Goal: Task Accomplishment & Management: Manage account settings

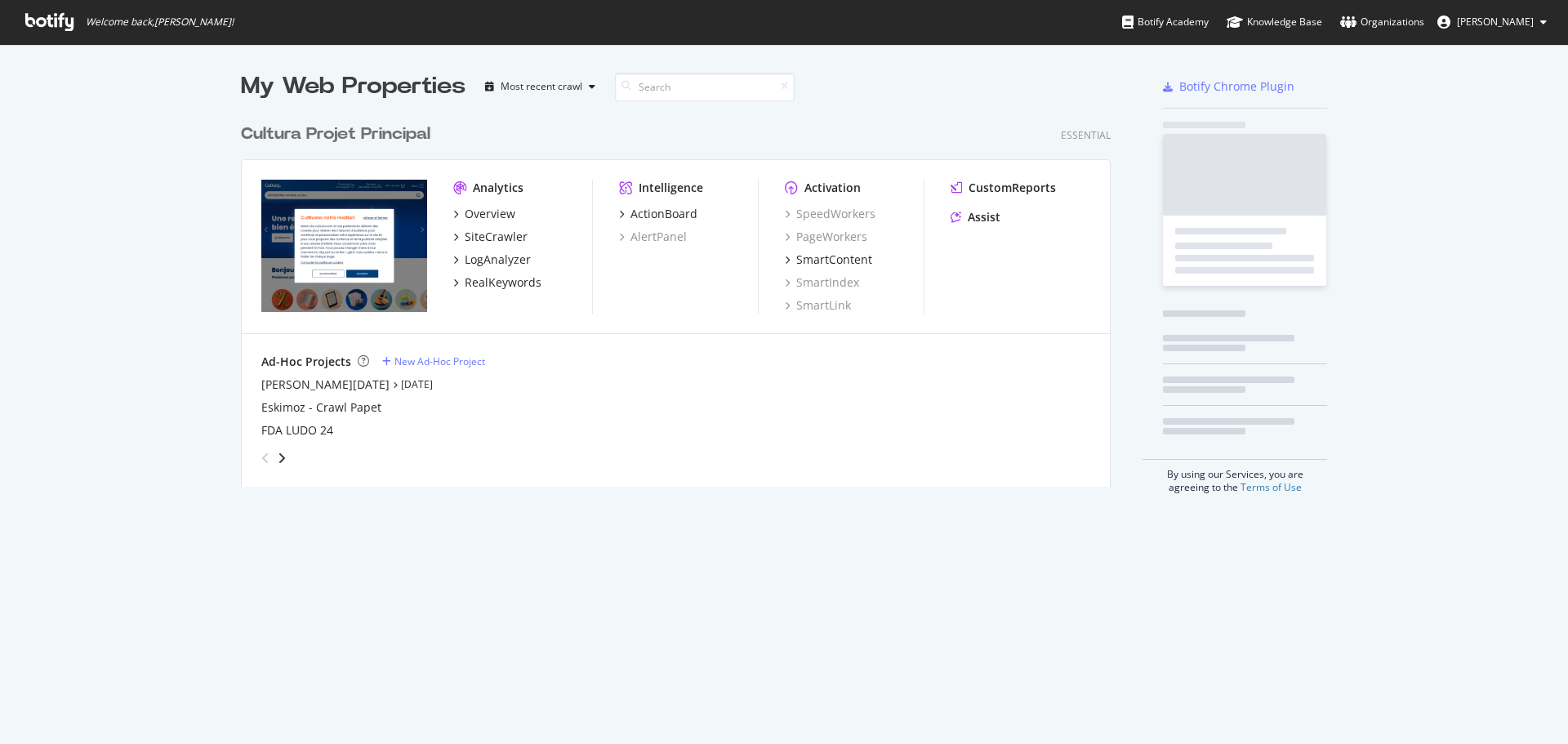
scroll to position [372, 870]
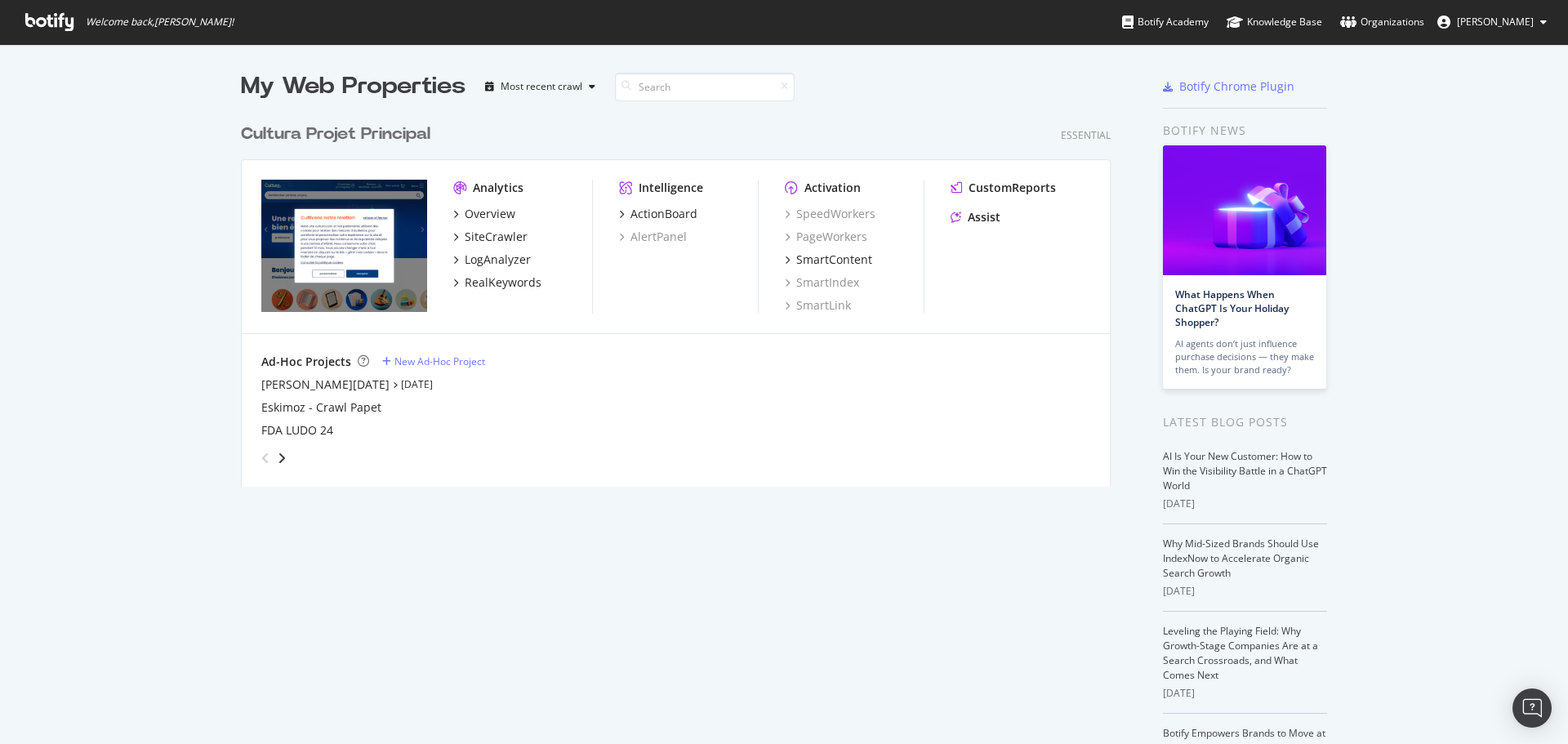
click at [320, 93] on div "My Web Properties" at bounding box center [353, 86] width 225 height 33
click at [293, 137] on div "Cultura Projet Principal" at bounding box center [336, 135] width 190 height 24
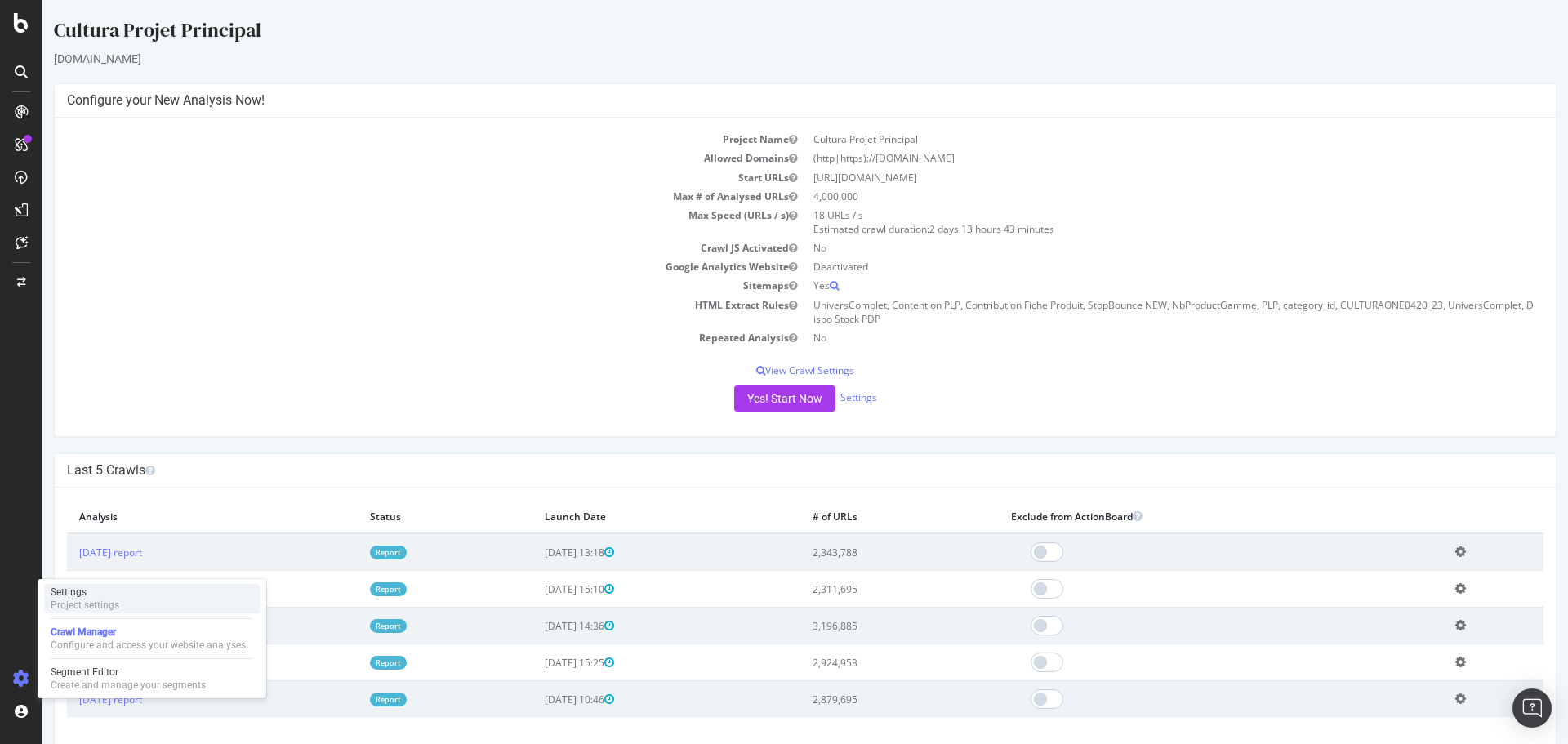
click at [93, 599] on div "Project settings" at bounding box center [85, 604] width 69 height 13
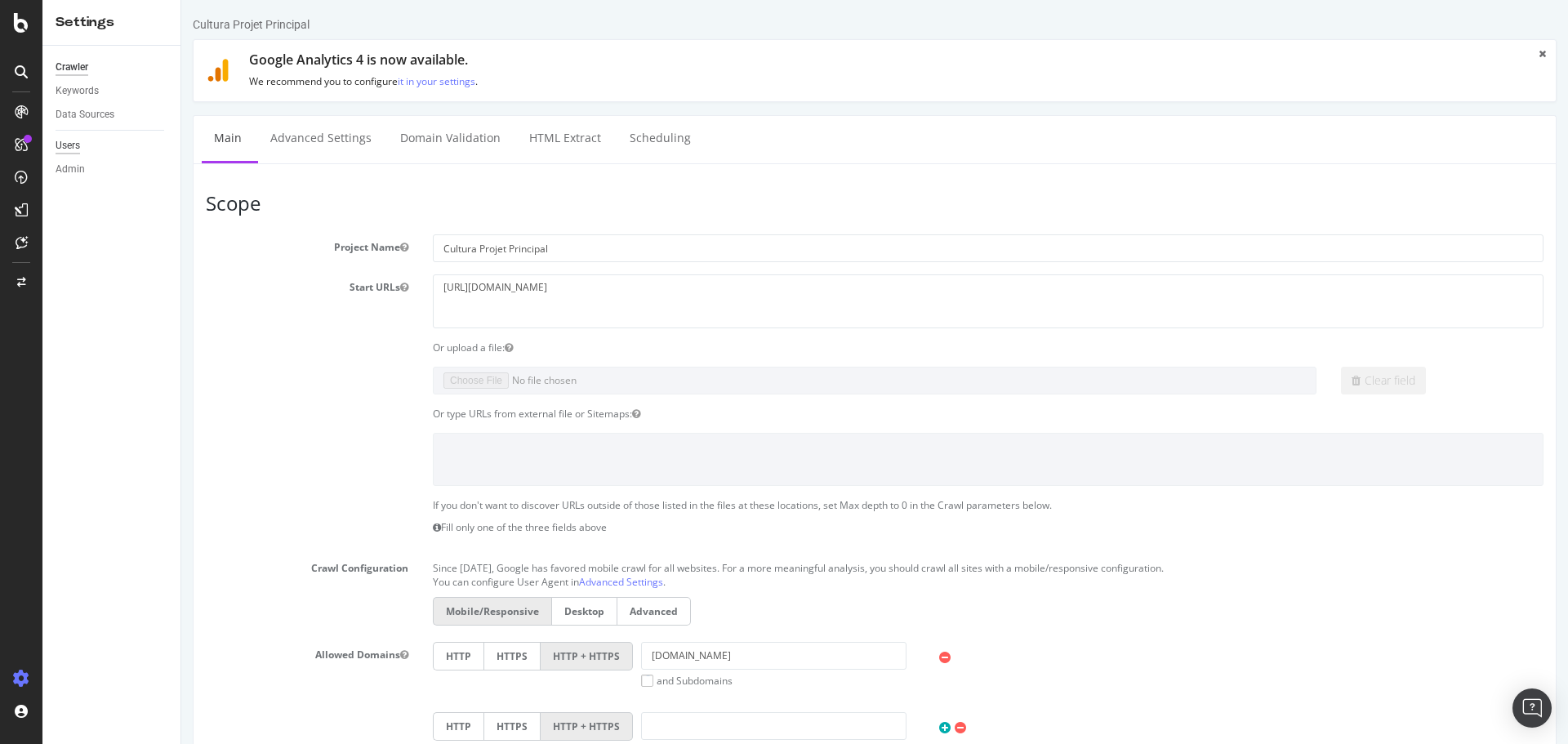
click at [75, 146] on div "Users" at bounding box center [68, 145] width 25 height 17
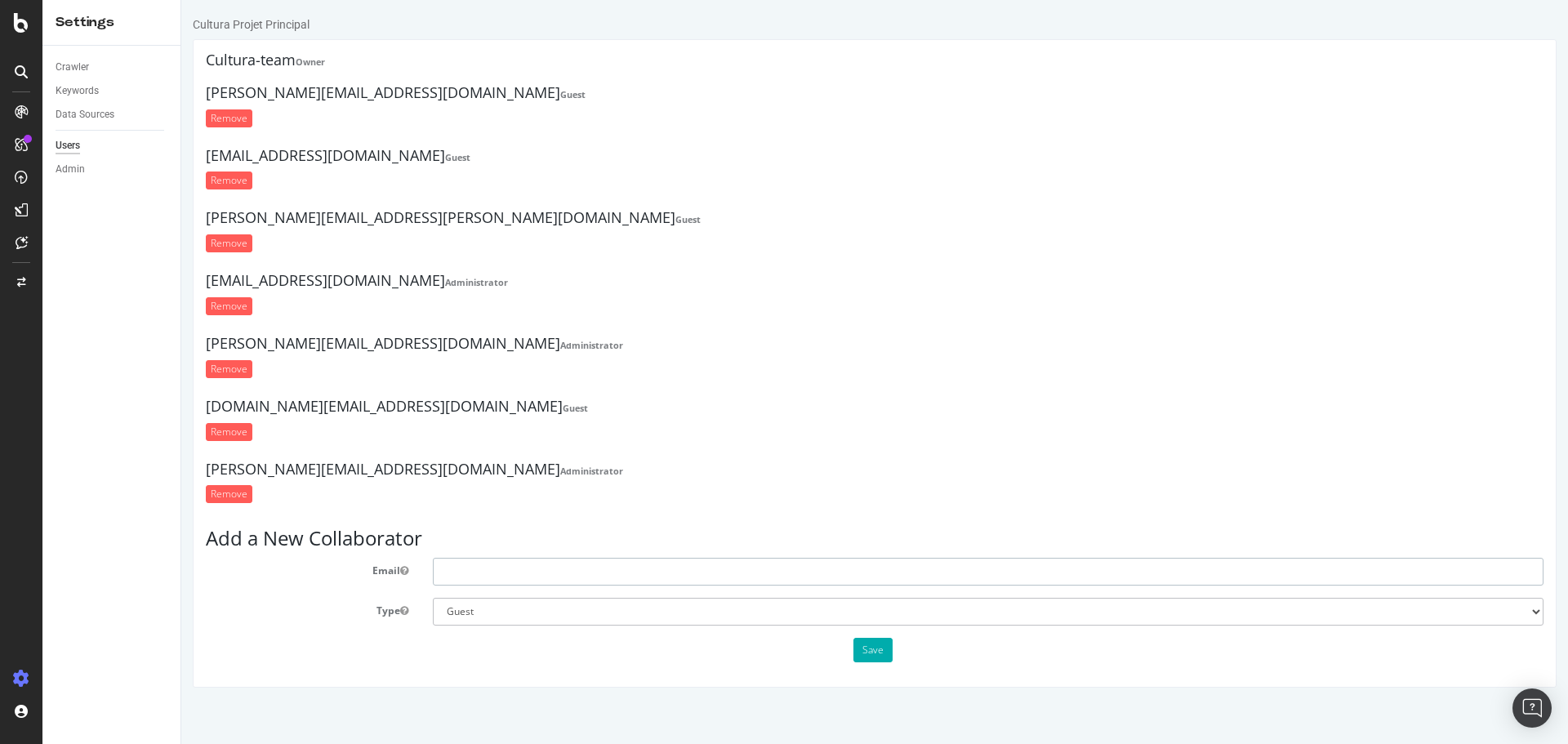
click at [495, 572] on input "text" at bounding box center [988, 571] width 1111 height 28
click at [489, 573] on input "s.dor" at bounding box center [988, 571] width 1111 height 28
drag, startPoint x: 489, startPoint y: 573, endPoint x: 248, endPoint y: 555, distance: 241.7
click at [248, 555] on section "Add a New Collaborator Email s.dor Type Administrator Guest Save" at bounding box center [874, 594] width 1337 height 134
paste input "lorsold@cultura.f"
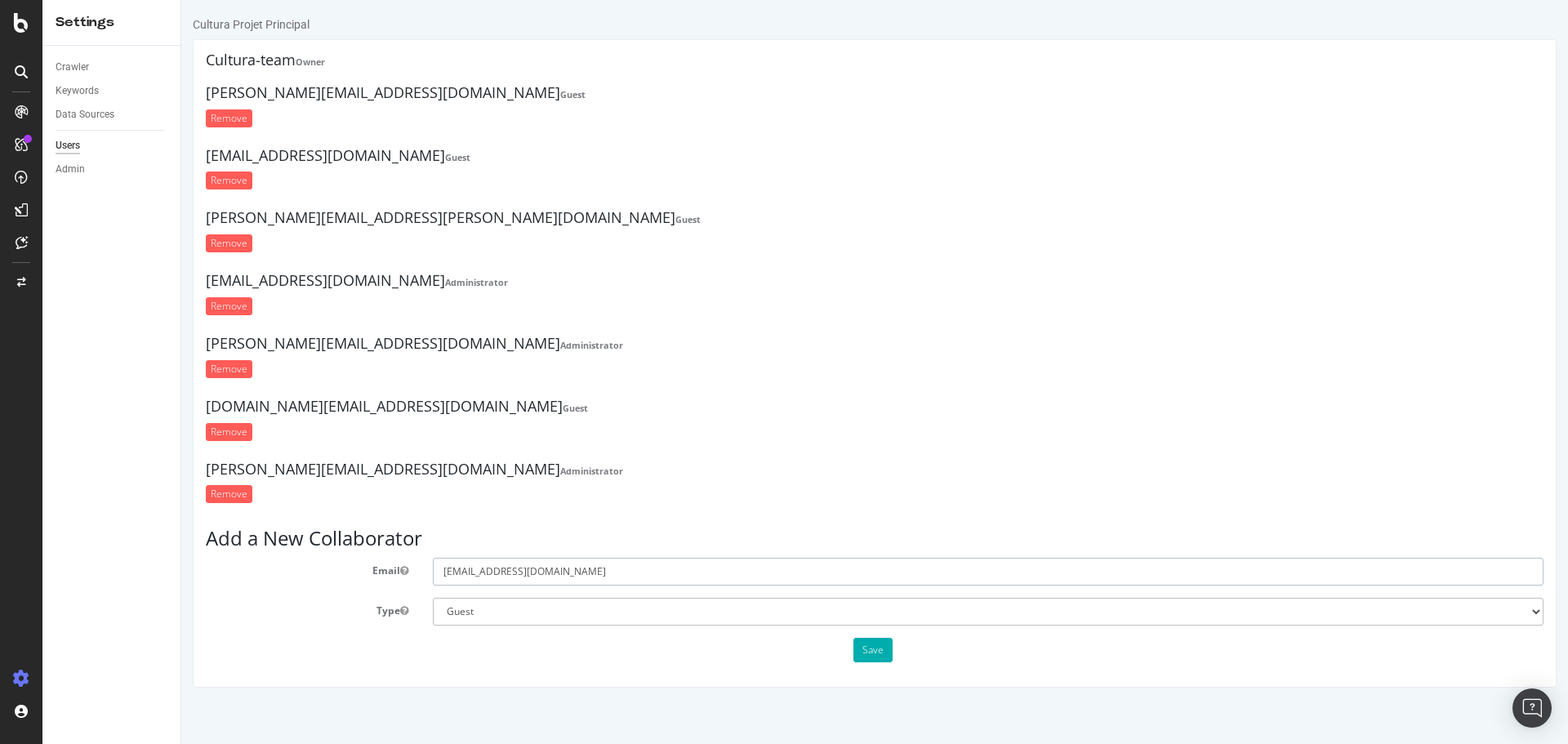
type input "[EMAIL_ADDRESS][DOMAIN_NAME]"
click at [586, 599] on select "Administrator Guest" at bounding box center [988, 611] width 1111 height 28
select select "1"
click at [432, 597] on select "Administrator Guest" at bounding box center [988, 611] width 1111 height 28
click at [876, 654] on button "Save" at bounding box center [872, 649] width 39 height 25
